Goal: Complete application form: Complete application form

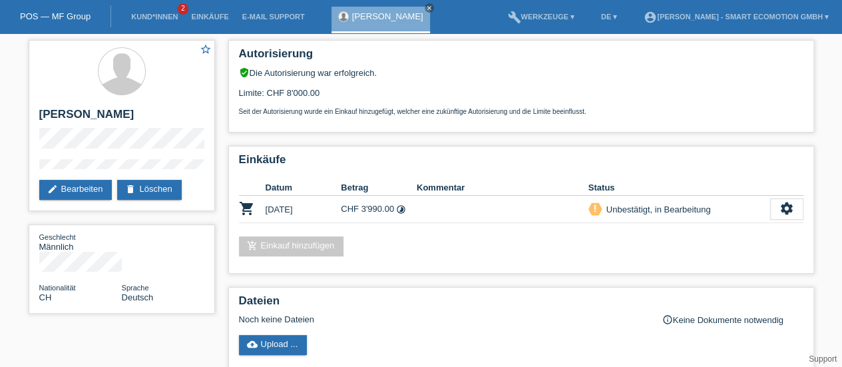
click at [53, 16] on link "POS — MF Group" at bounding box center [55, 16] width 71 height 10
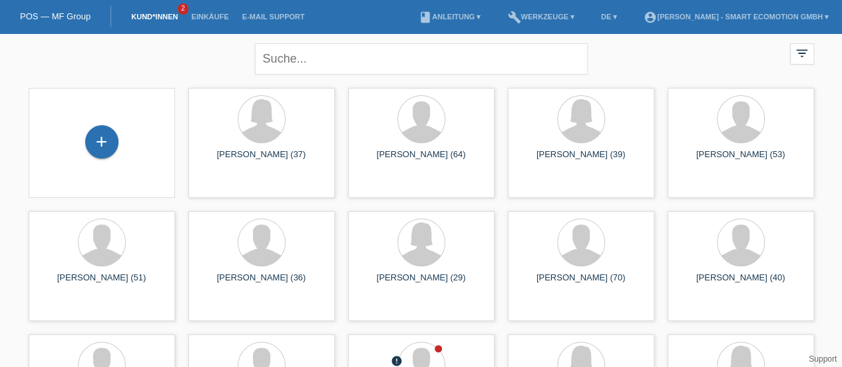
click at [97, 135] on div "+" at bounding box center [101, 141] width 33 height 33
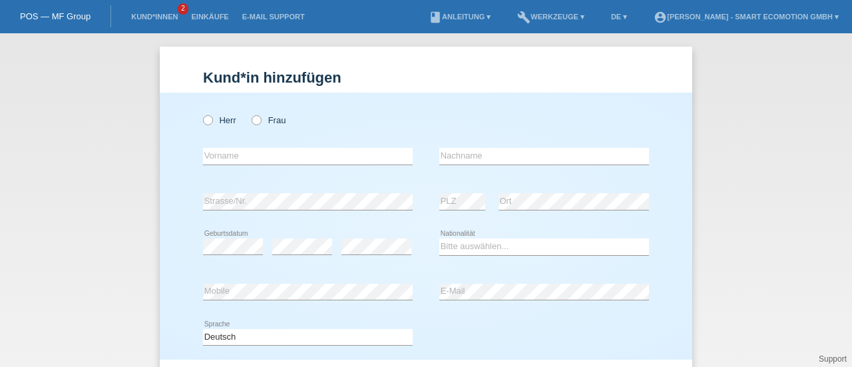
click at [201, 113] on icon at bounding box center [201, 113] width 0 height 0
click at [205, 119] on input "Herr" at bounding box center [207, 119] width 9 height 9
radio input "true"
click at [214, 161] on input "text" at bounding box center [308, 156] width 210 height 17
type input "[PERSON_NAME]"
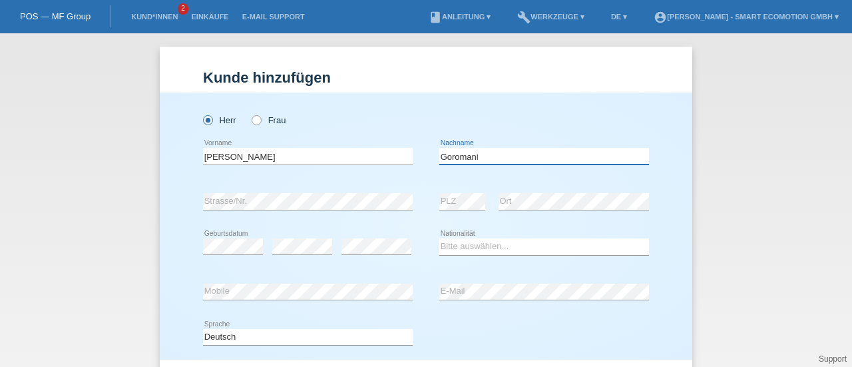
type input "Goromani"
click at [455, 246] on select "Bitte auswählen... Schweiz Deutschland Liechtenstein Österreich ------------ Af…" at bounding box center [544, 246] width 210 height 16
click at [452, 246] on select "Bitte auswählen... Schweiz Deutschland Liechtenstein Österreich ------------ Af…" at bounding box center [544, 246] width 210 height 16
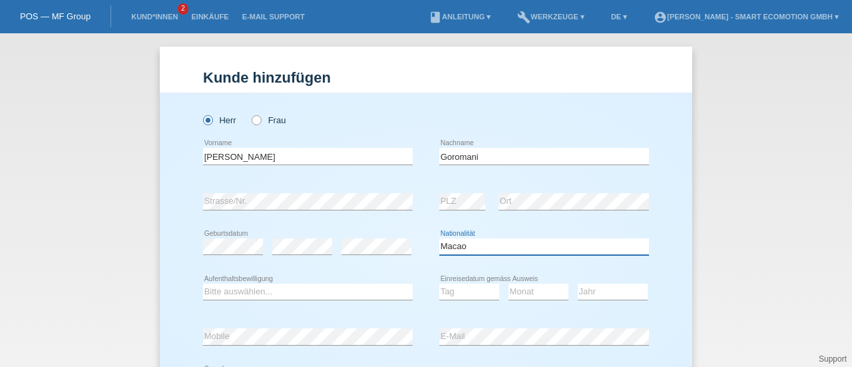
click at [452, 246] on select "Bitte auswählen... Schweiz Deutschland Liechtenstein Österreich ------------ Af…" at bounding box center [544, 246] width 210 height 16
select select "MK"
click at [439, 238] on select "Bitte auswählen... Schweiz Deutschland Liechtenstein Österreich ------------ Af…" at bounding box center [544, 246] width 210 height 16
click at [217, 292] on select "Bitte auswählen... C B B - Flüchtlingsstatus Andere" at bounding box center [308, 292] width 210 height 16
select select "B"
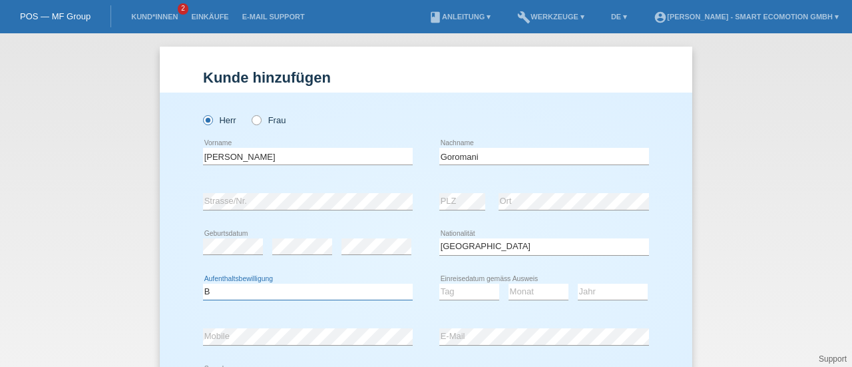
click at [203, 284] on select "Bitte auswählen... C B B - Flüchtlingsstatus Andere" at bounding box center [308, 292] width 210 height 16
click at [462, 294] on select "Tag 01 02 03 04 05 06 07 08 09 10 11" at bounding box center [469, 292] width 60 height 16
select select "22"
click at [439, 284] on select "Tag 01 02 03 04 05 06 07 08 09 10 11" at bounding box center [469, 292] width 60 height 16
click at [521, 292] on select "Monat 01 02 03 04 05 06 07 08 09 10 11" at bounding box center [539, 292] width 60 height 16
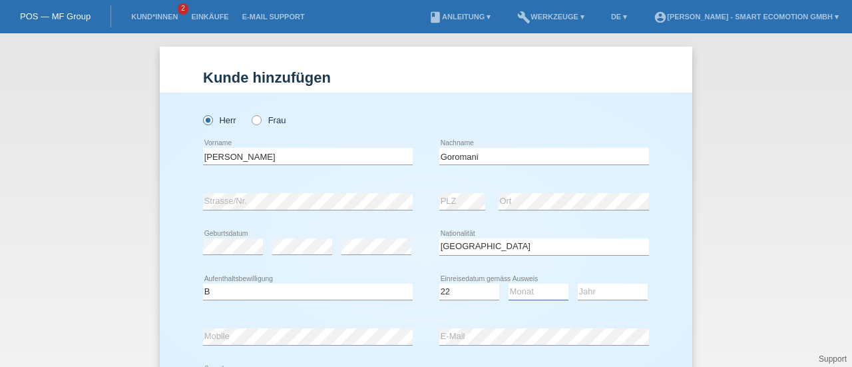
select select "10"
click at [509, 284] on select "Monat 01 02 03 04 05 06 07 08 09 10 11" at bounding box center [539, 292] width 60 height 16
click at [603, 291] on select "Jahr 2025 2024 2023 2022 2021 2020 2019 2018 2017 2016 2015 2014 2013 2012 2011…" at bounding box center [613, 292] width 70 height 16
select select "2018"
click at [578, 284] on select "Jahr 2025 2024 2023 2022 2021 2020 2019 2018 2017 2016 2015 2014 2013 2012 2011…" at bounding box center [613, 292] width 70 height 16
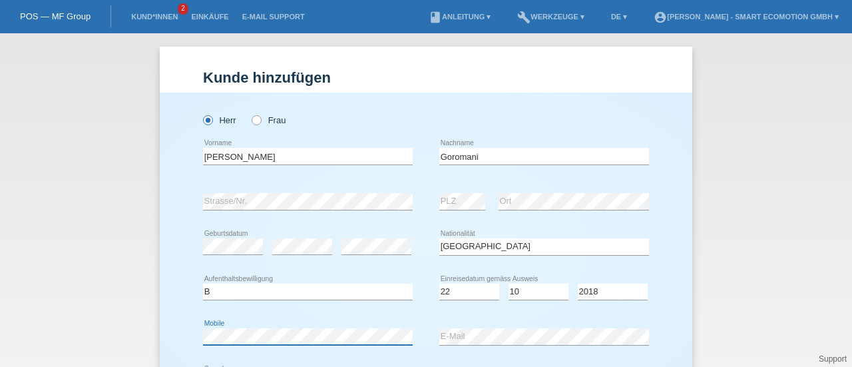
scroll to position [45, 0]
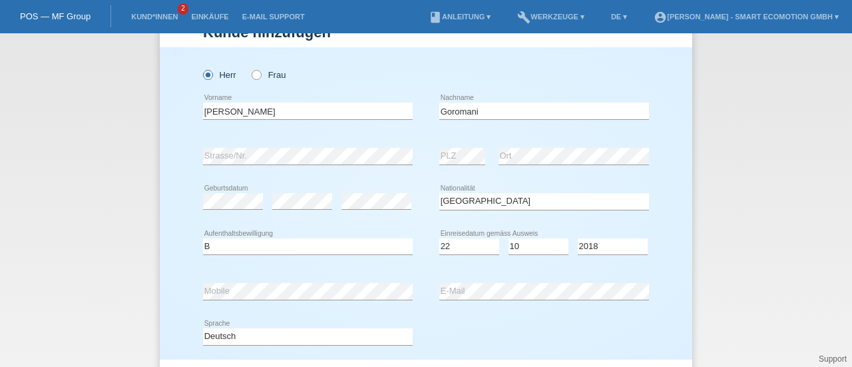
click at [499, 322] on div "Deutsch Français Italiano English error Sprache" at bounding box center [426, 336] width 446 height 45
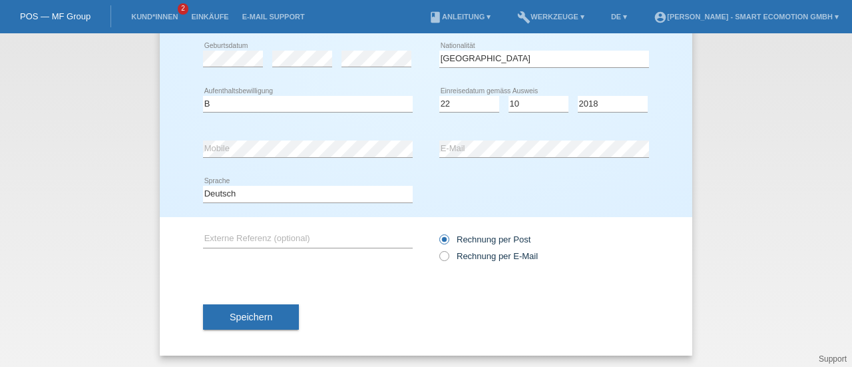
scroll to position [188, 0]
click at [281, 316] on button "Speichern" at bounding box center [251, 316] width 96 height 25
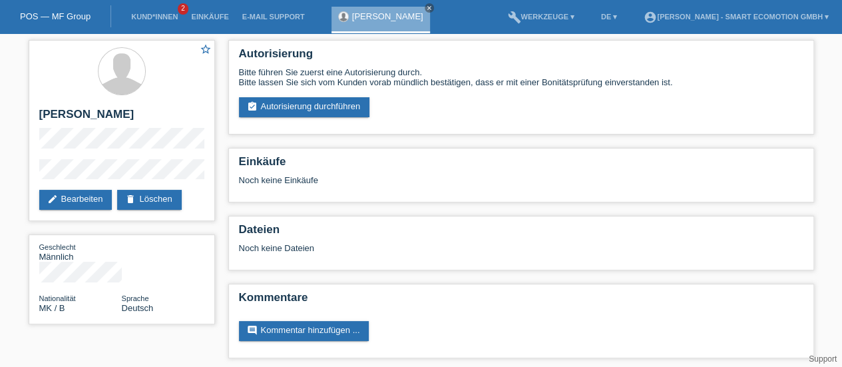
click at [325, 103] on link "assignment_turned_in Autorisierung durchführen" at bounding box center [304, 107] width 131 height 20
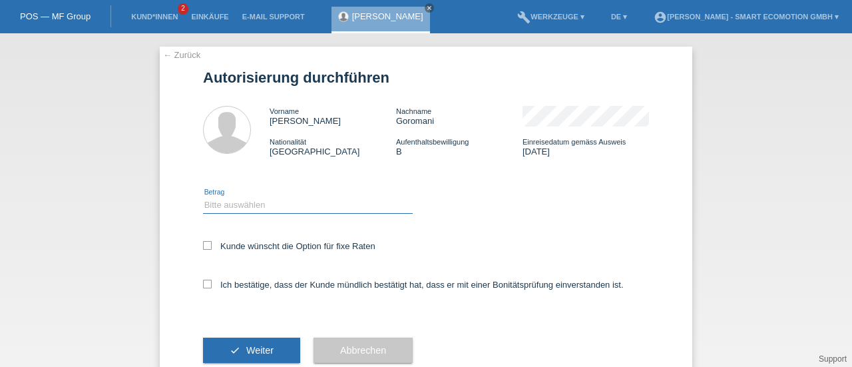
click at [216, 202] on select "Bitte auswählen CHF 1.00 - CHF 499.00 CHF 500.00 - CHF 1'999.00 CHF 2'000.00 - …" at bounding box center [308, 205] width 210 height 16
select select "3"
click at [203, 197] on select "Bitte auswählen CHF 1.00 - CHF 499.00 CHF 500.00 - CHF 1'999.00 CHF 2'000.00 - …" at bounding box center [308, 205] width 210 height 16
click at [203, 247] on icon at bounding box center [207, 245] width 9 height 9
click at [203, 247] on input "Kunde wünscht die Option für fixe Raten" at bounding box center [207, 245] width 9 height 9
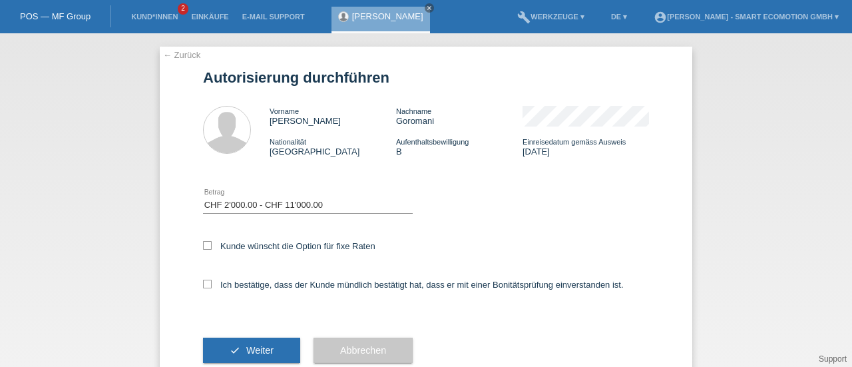
checkbox input "true"
click at [203, 282] on icon at bounding box center [207, 284] width 9 height 9
click at [203, 282] on input "Ich bestätige, dass der Kunde mündlich bestätigt hat, dass er mit einer Bonität…" at bounding box center [207, 284] width 9 height 9
checkbox input "true"
click at [221, 341] on button "check Weiter" at bounding box center [251, 350] width 97 height 25
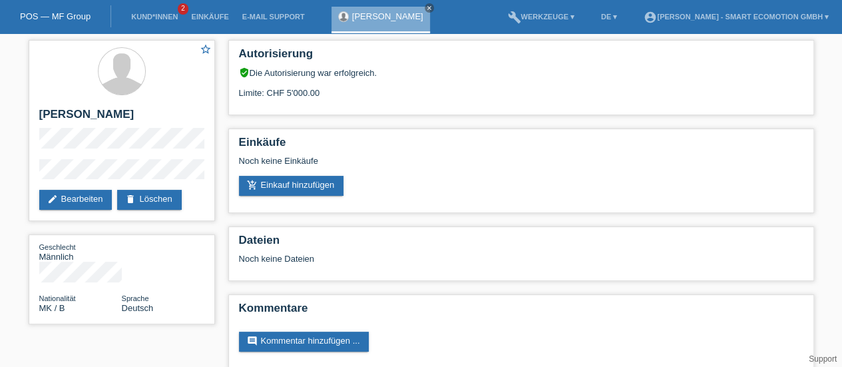
click at [295, 188] on link "add_shopping_cart Einkauf hinzufügen" at bounding box center [291, 186] width 105 height 20
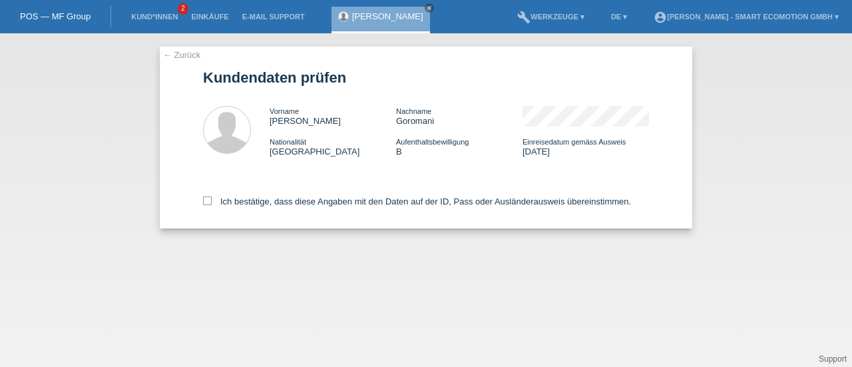
click at [202, 199] on div "← Zurück Kundendaten prüfen Vorname [PERSON_NAME] Nachname [PERSON_NAME] Nation…" at bounding box center [426, 138] width 533 height 182
click at [208, 202] on icon at bounding box center [207, 200] width 9 height 9
click at [208, 202] on input "Ich bestätige, dass diese Angaben mit den Daten auf der ID, Pass oder Ausländer…" at bounding box center [207, 200] width 9 height 9
checkbox input "true"
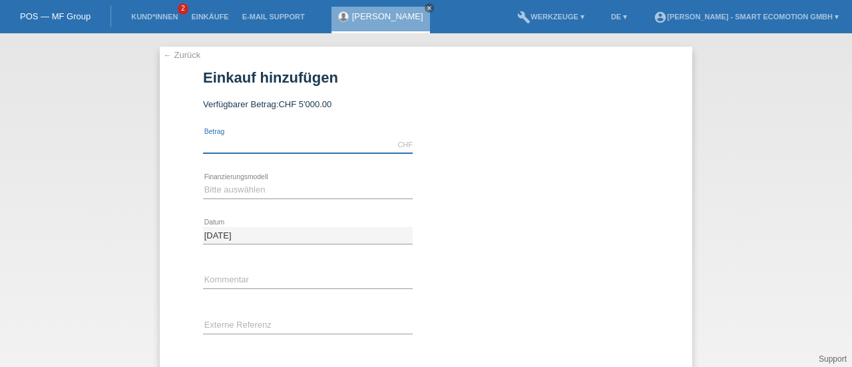
click at [224, 148] on input "text" at bounding box center [308, 145] width 210 height 17
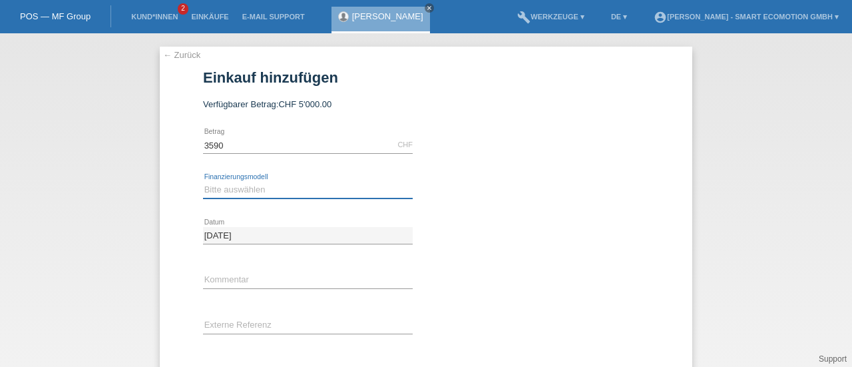
type input "3590.00"
click at [220, 190] on select "Bitte auswählen Kauf auf Rechnung mit Teilzahlungsoption Fixe Raten" at bounding box center [308, 190] width 210 height 16
select select "205"
click at [203, 182] on select "Bitte auswählen Kauf auf Rechnung mit Teilzahlungsoption Fixe Raten" at bounding box center [308, 190] width 210 height 16
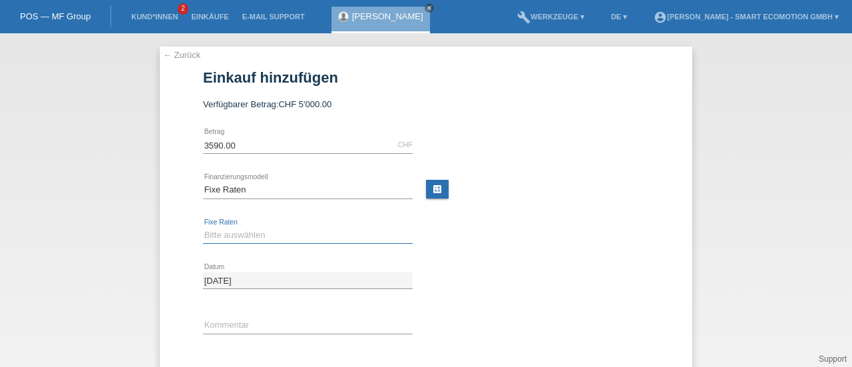
click at [223, 232] on select "Bitte auswählen 12 Raten 24 Raten 36 Raten 48 Raten" at bounding box center [308, 235] width 210 height 16
select select "628"
click at [203, 227] on select "Bitte auswählen 12 Raten 24 Raten 36 Raten 48 Raten" at bounding box center [308, 235] width 210 height 16
click at [445, 256] on div "Bitte auswählen 12 Raten 24 Raten 36 Raten 48 Raten error Fixe Raten" at bounding box center [426, 235] width 446 height 45
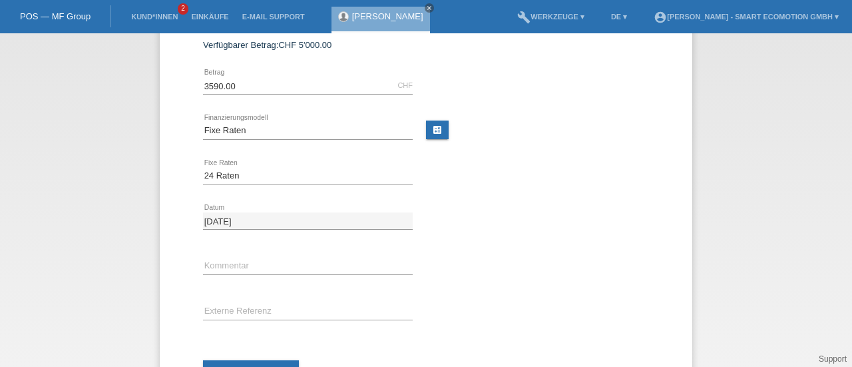
scroll to position [116, 0]
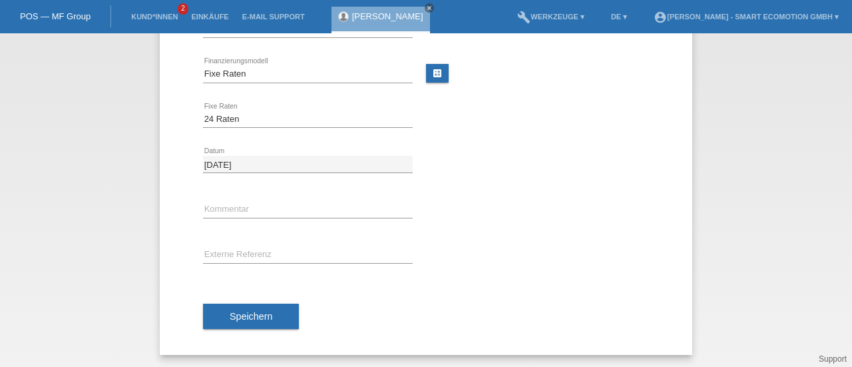
click at [254, 312] on span "Speichern" at bounding box center [251, 316] width 43 height 11
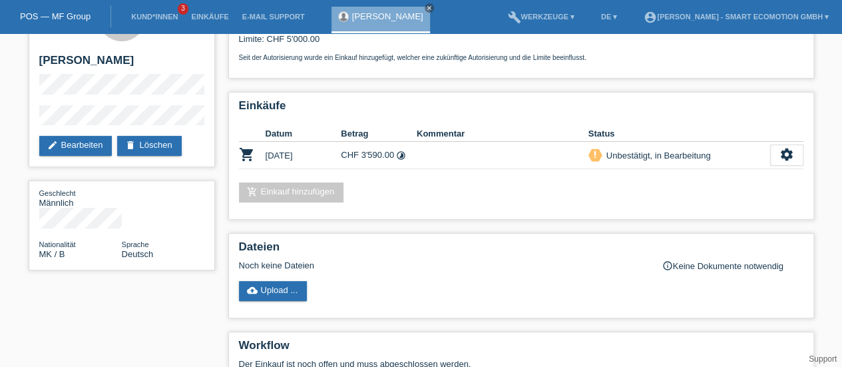
scroll to position [53, 0]
click at [61, 11] on div "POS — MF Group" at bounding box center [55, 16] width 111 height 22
click at [61, 12] on link "POS — MF Group" at bounding box center [55, 16] width 71 height 10
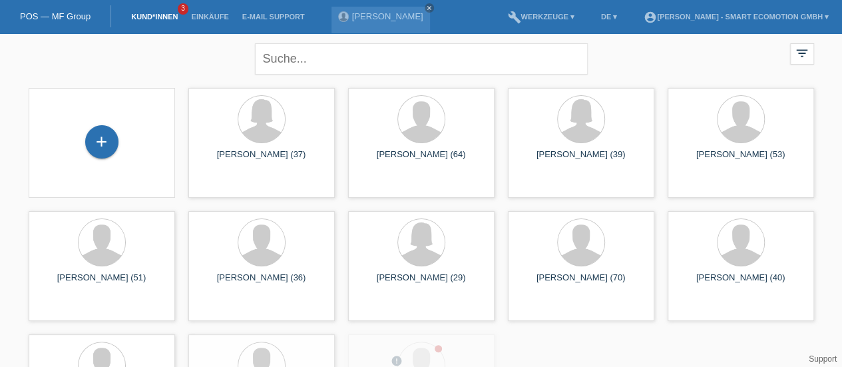
click at [107, 143] on div "+" at bounding box center [101, 141] width 33 height 33
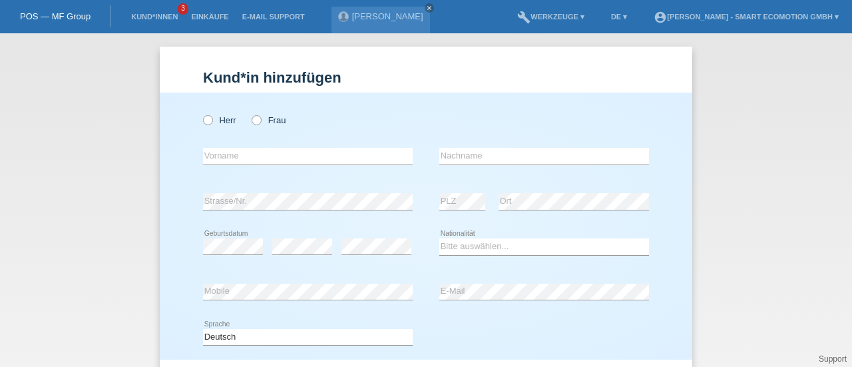
click at [250, 113] on icon at bounding box center [250, 113] width 0 height 0
click at [253, 118] on input "Frau" at bounding box center [256, 119] width 9 height 9
radio input "true"
click at [217, 159] on input "text" at bounding box center [308, 156] width 210 height 17
type input "[PERSON_NAME]"
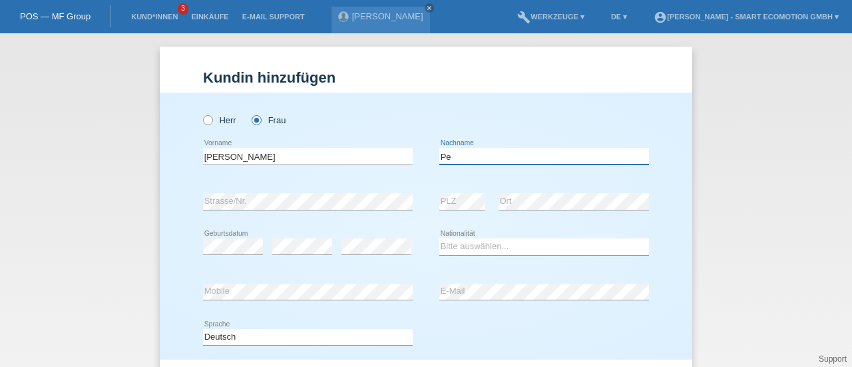
type input "[PERSON_NAME]"
click at [407, 117] on div "Herr Frau" at bounding box center [308, 120] width 210 height 27
